Goal: Navigation & Orientation: Find specific page/section

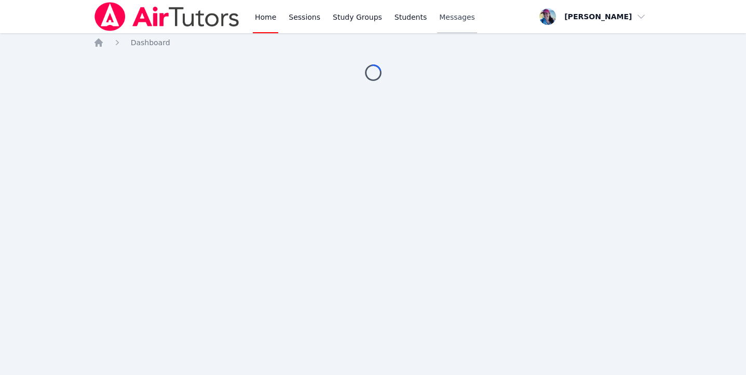
click at [440, 22] on link "Messages" at bounding box center [457, 16] width 40 height 33
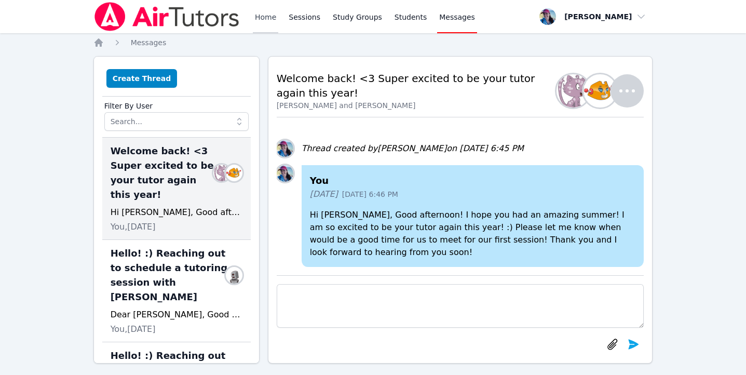
click at [263, 19] on link "Home" at bounding box center [265, 16] width 25 height 33
